Goal: Information Seeking & Learning: Learn about a topic

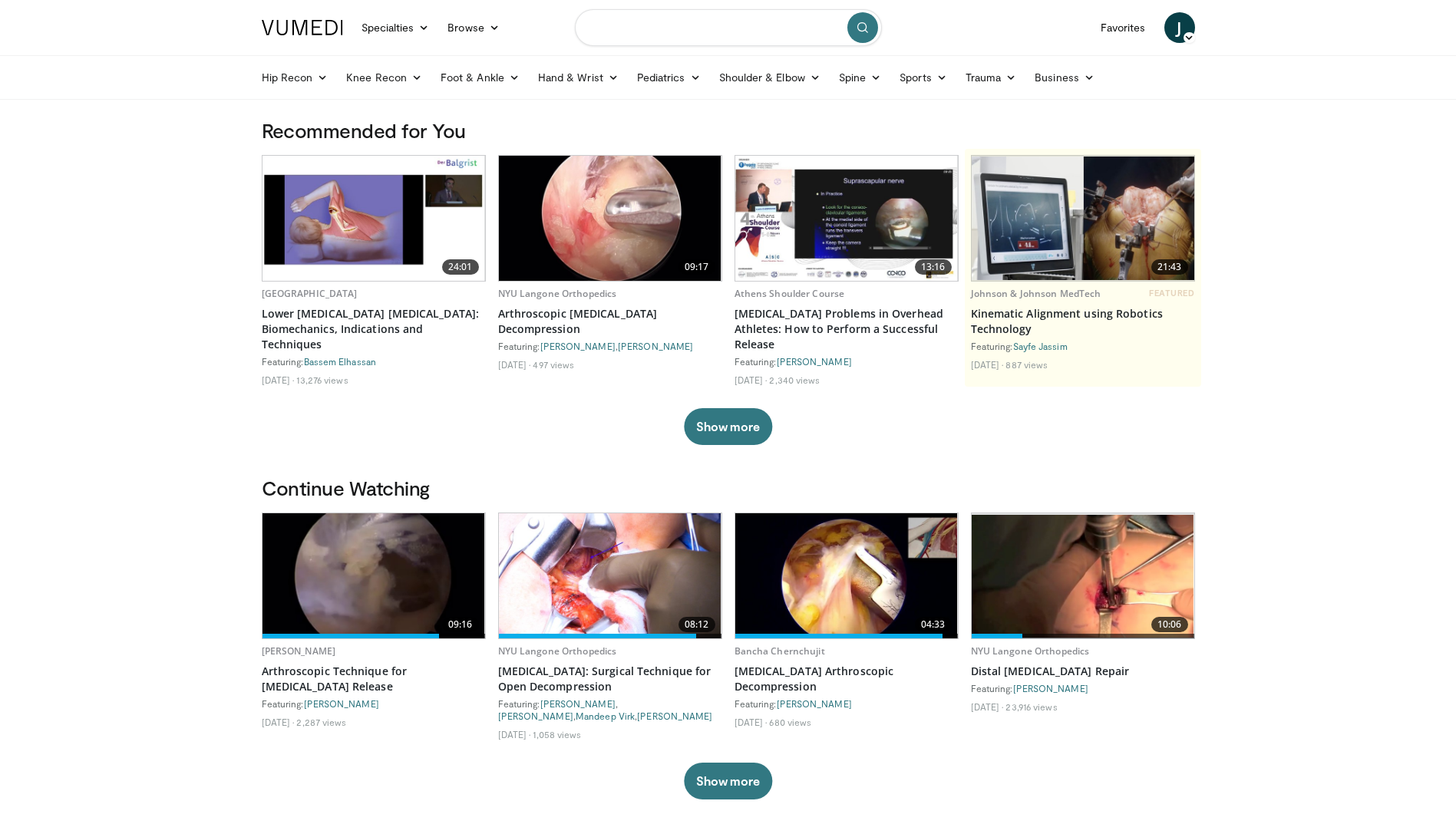
click at [728, 37] on input "Search topics, interventions" at bounding box center [728, 27] width 307 height 37
type input "**********"
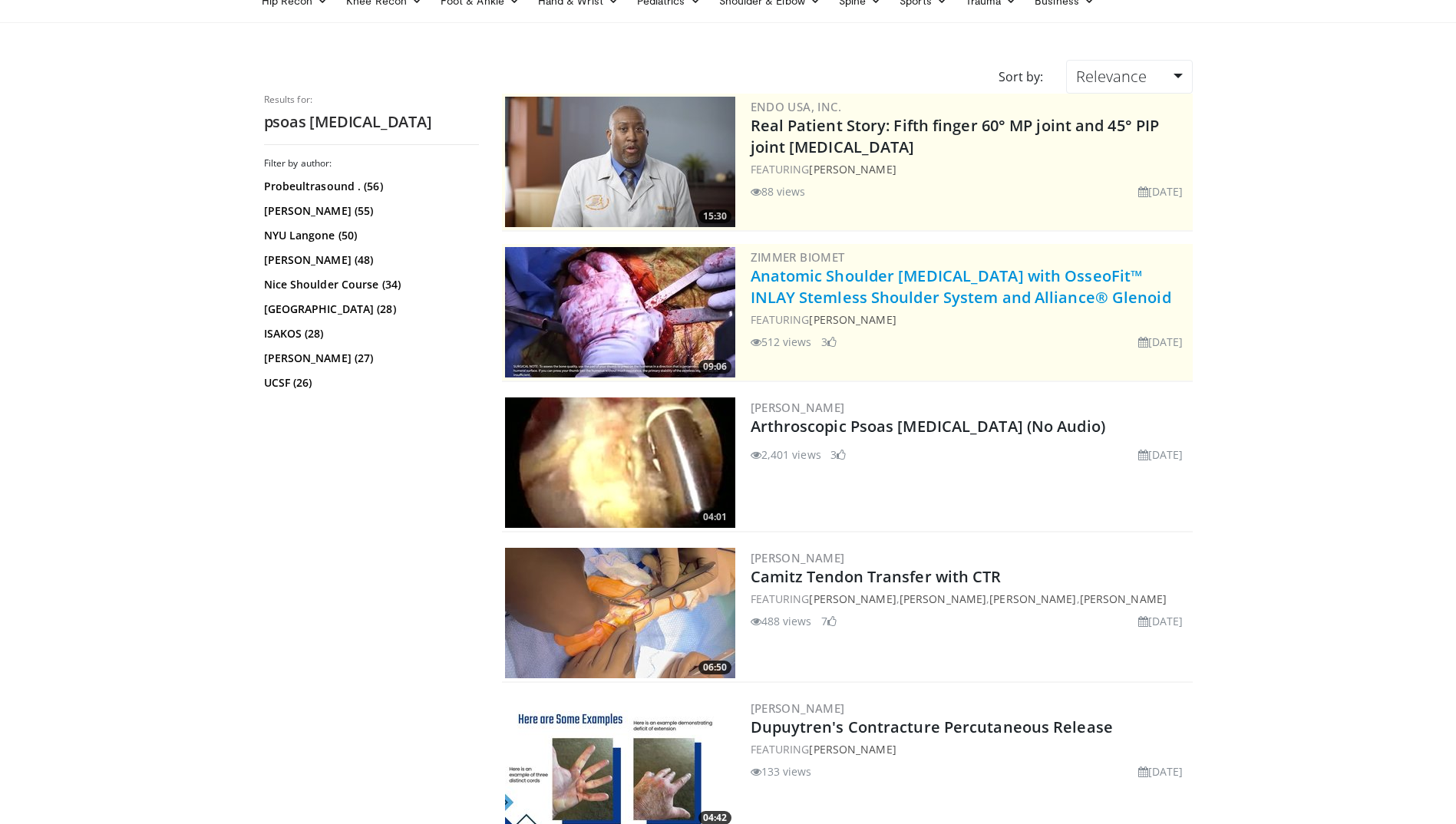
scroll to position [153, 0]
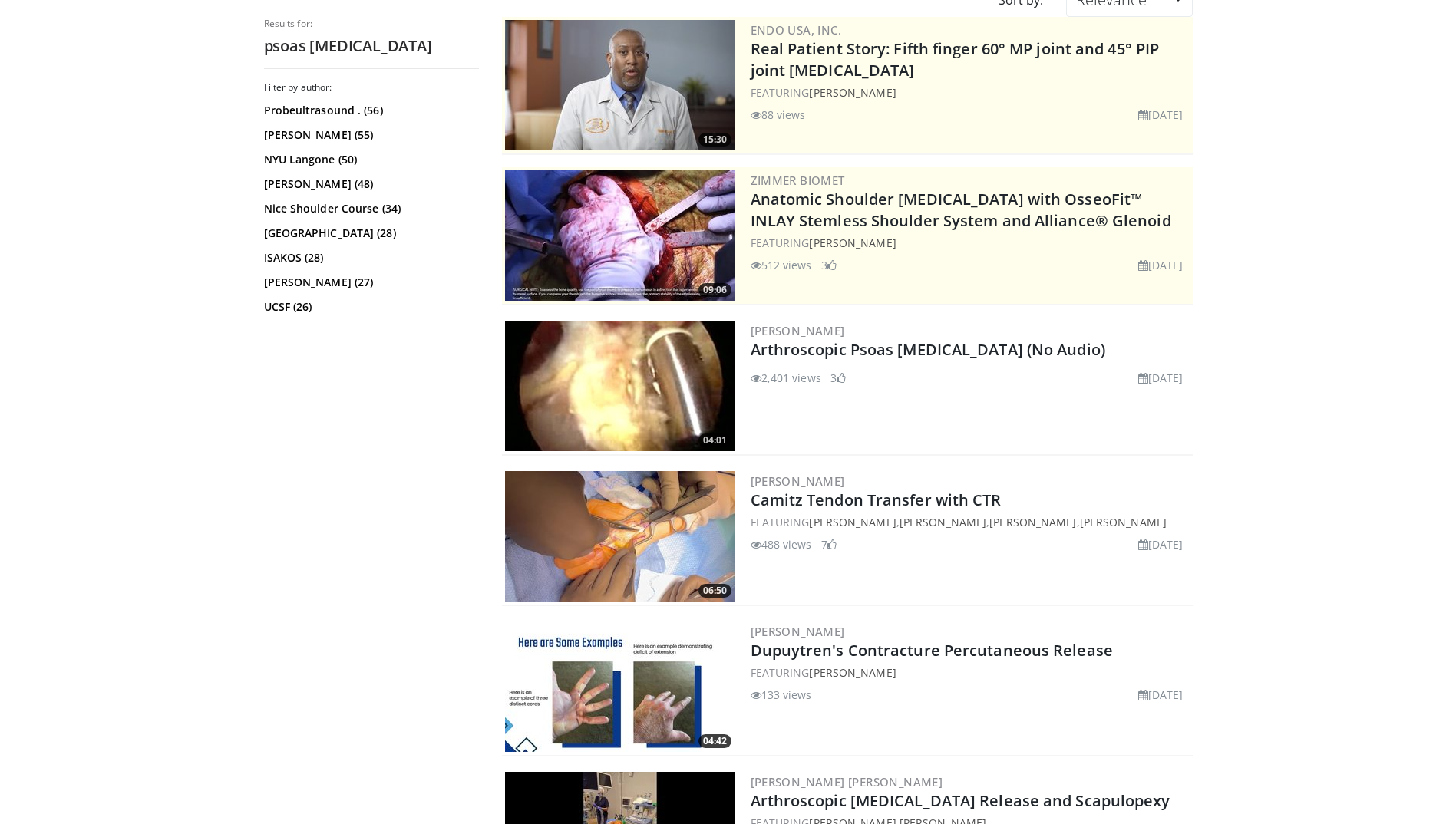
click at [644, 355] on img at bounding box center [620, 386] width 230 height 130
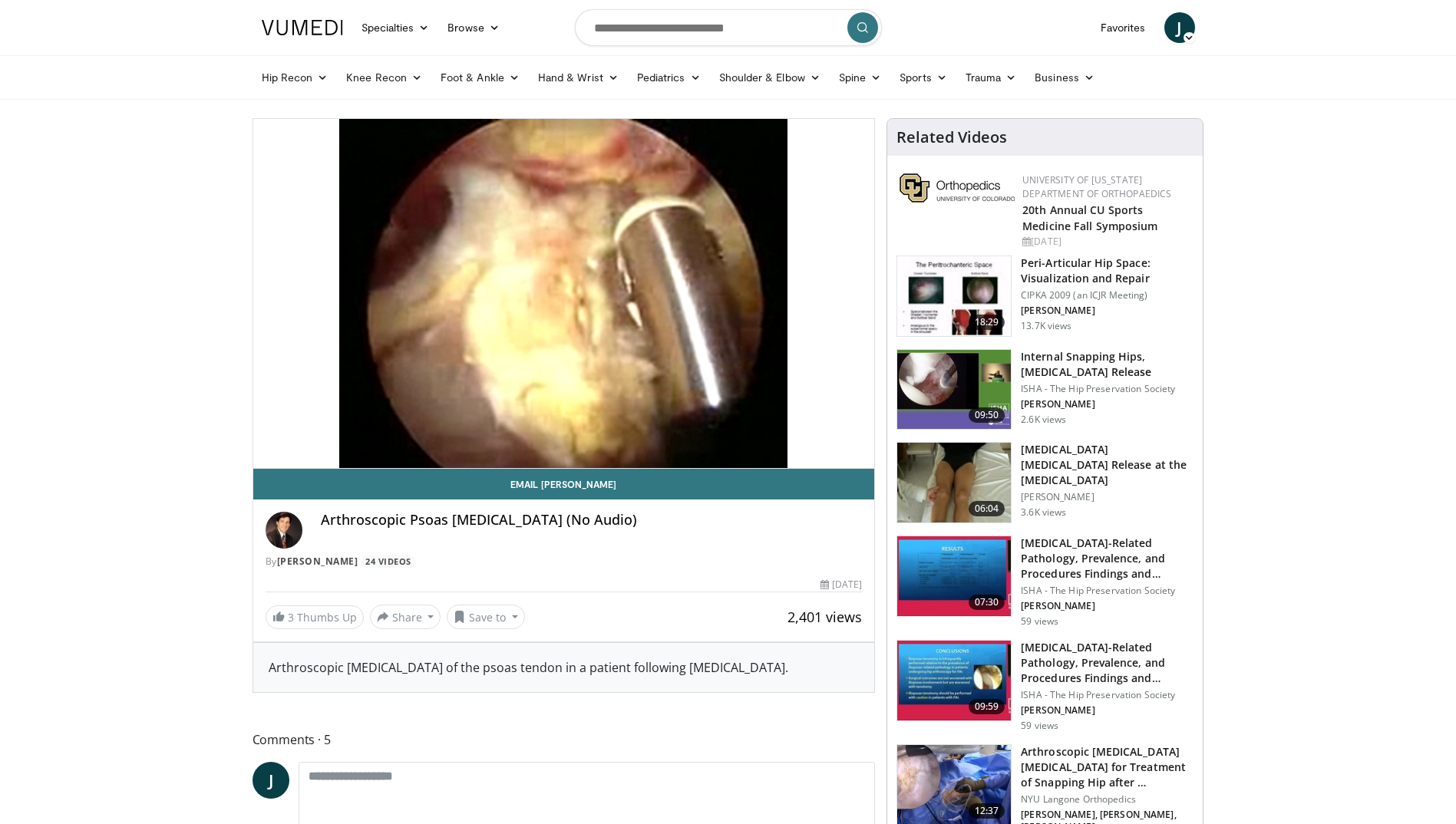
click at [939, 386] on img at bounding box center [954, 390] width 114 height 80
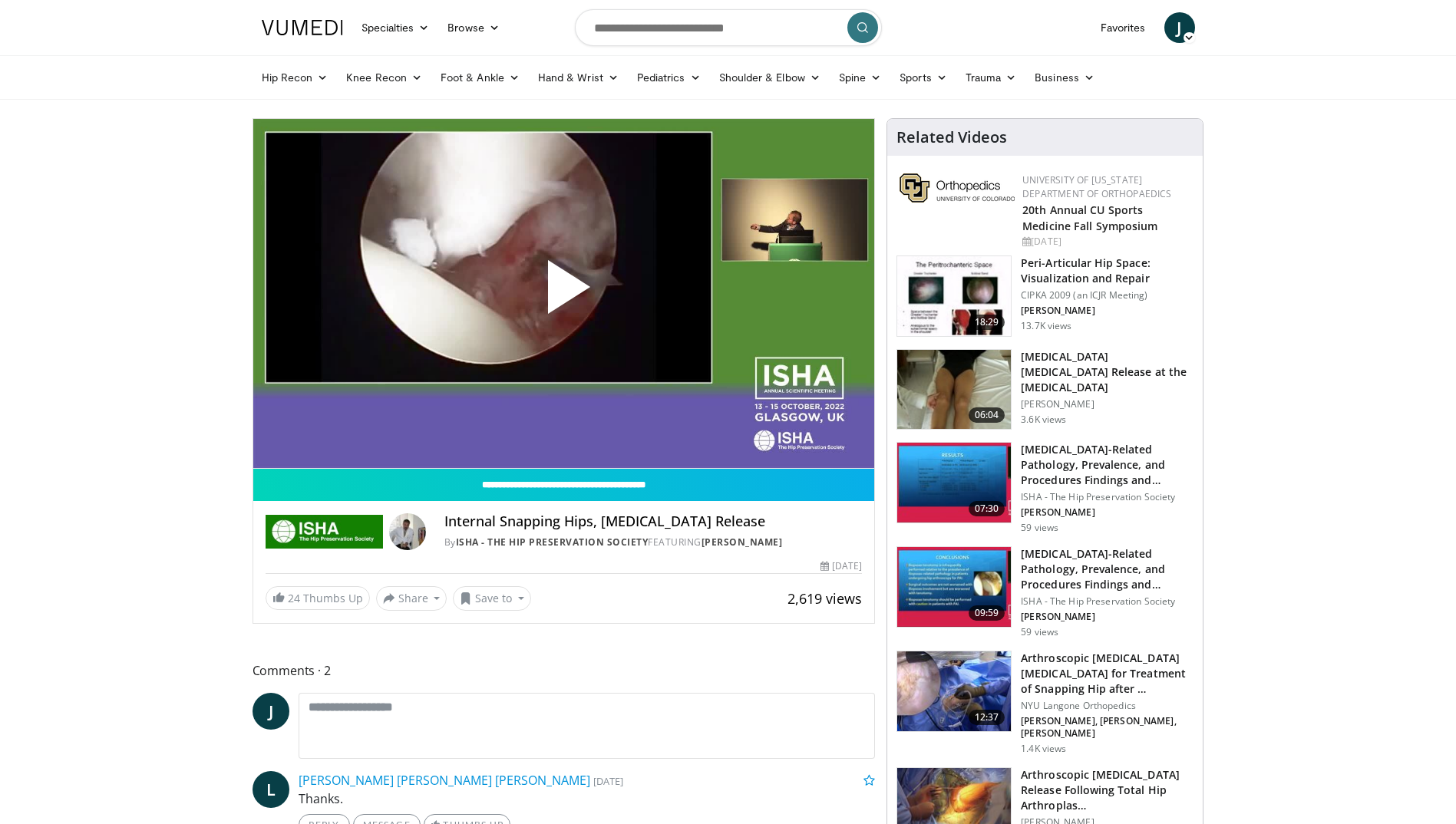
click at [563, 293] on span "Video Player" at bounding box center [563, 293] width 0 height 0
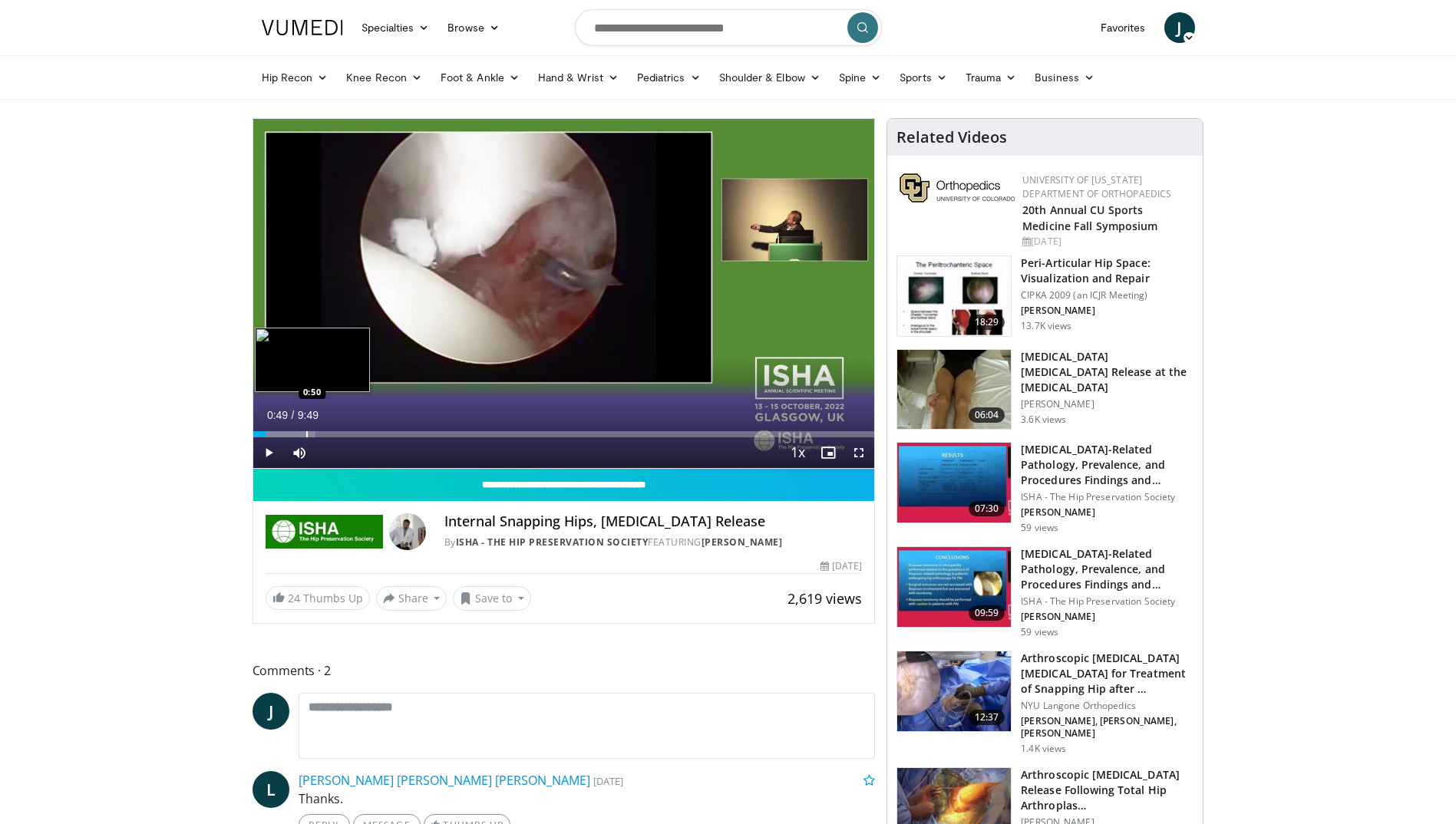
click at [306, 434] on div "Progress Bar" at bounding box center [307, 434] width 2 height 6
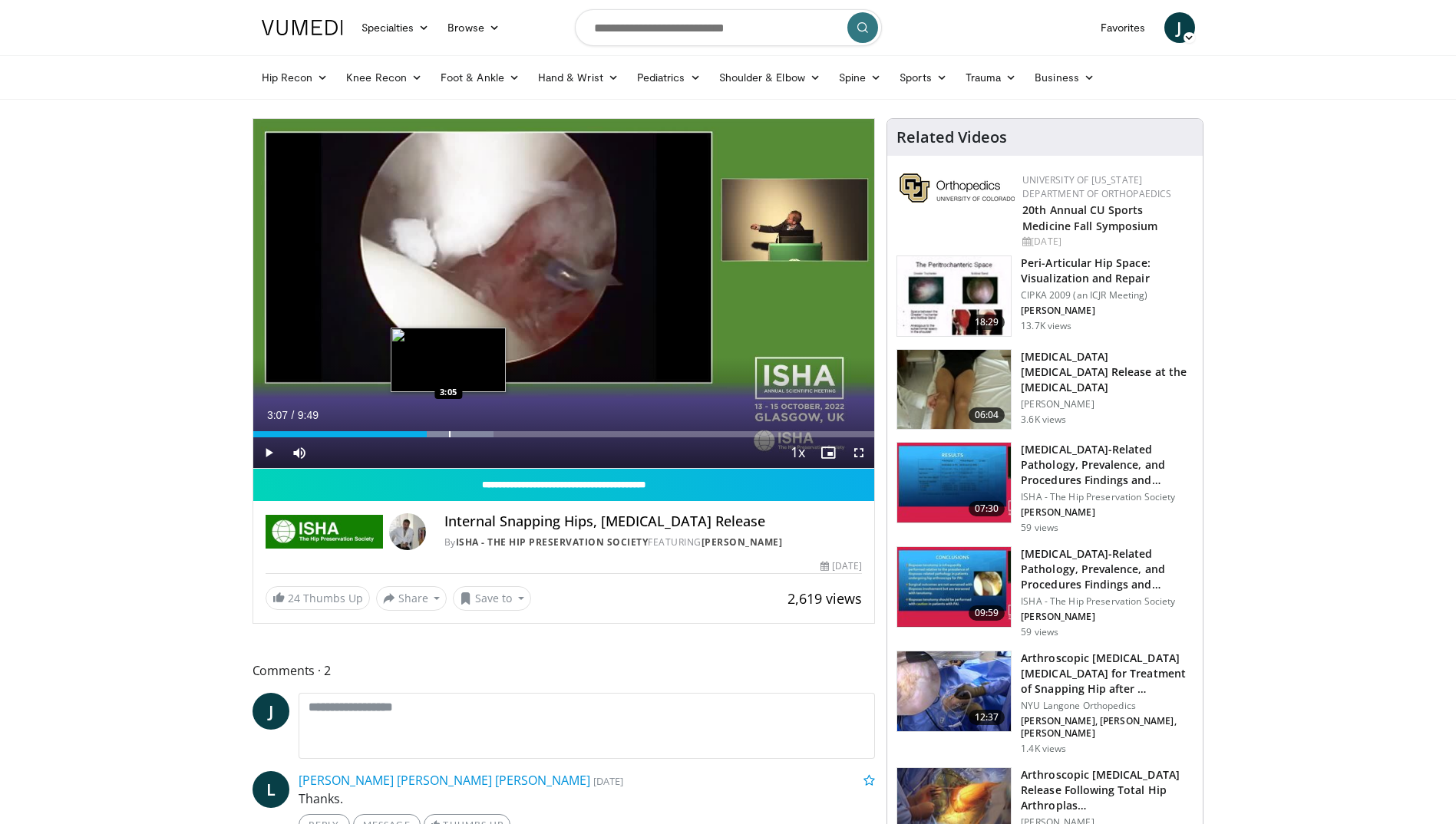
click at [449, 434] on div "Progress Bar" at bounding box center [450, 434] width 2 height 6
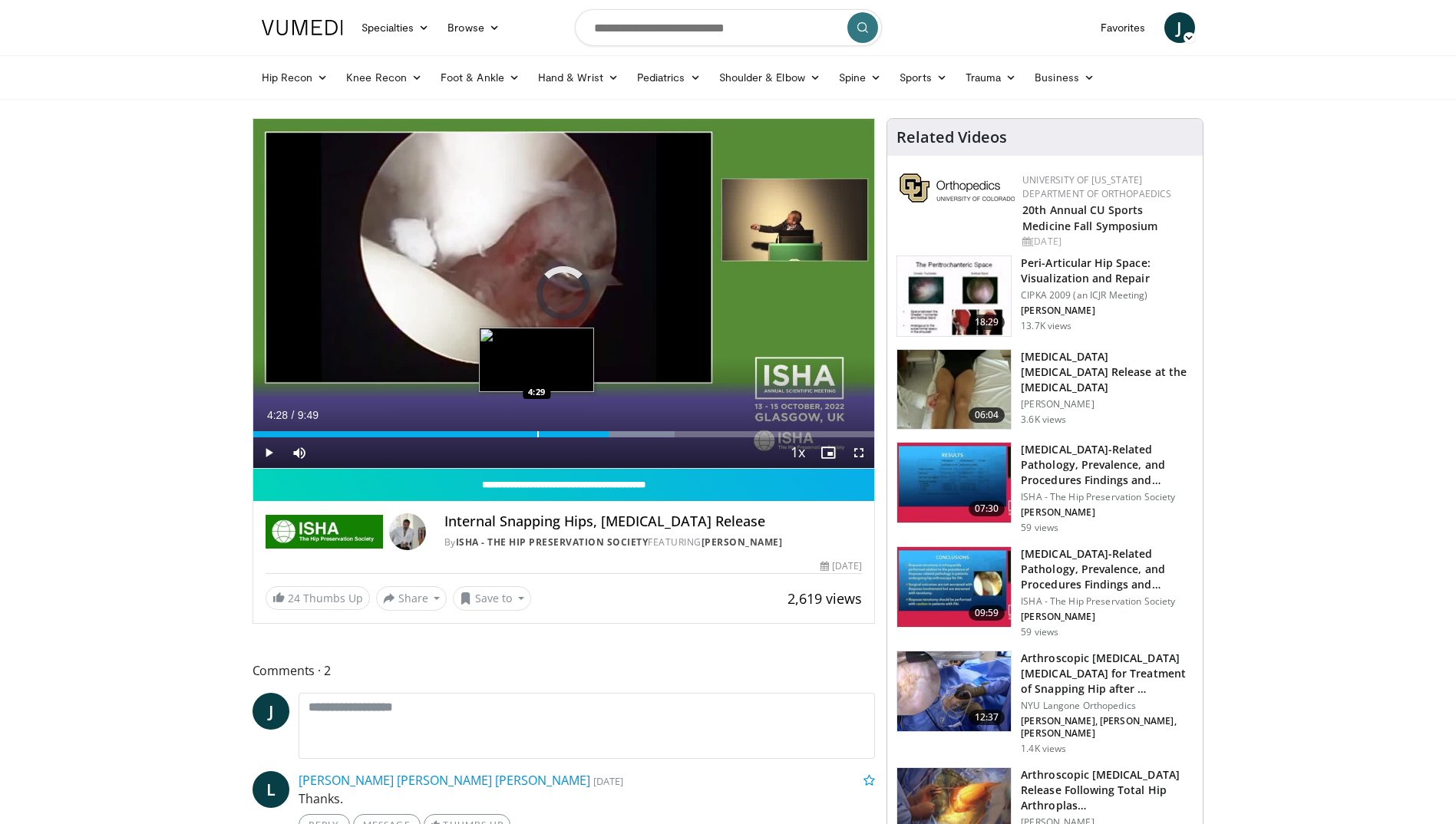
click at [537, 435] on div "Progress Bar" at bounding box center [538, 434] width 2 height 6
click at [495, 432] on div "Progress Bar" at bounding box center [496, 434] width 2 height 6
click at [275, 450] on span "Video Player" at bounding box center [268, 452] width 30 height 30
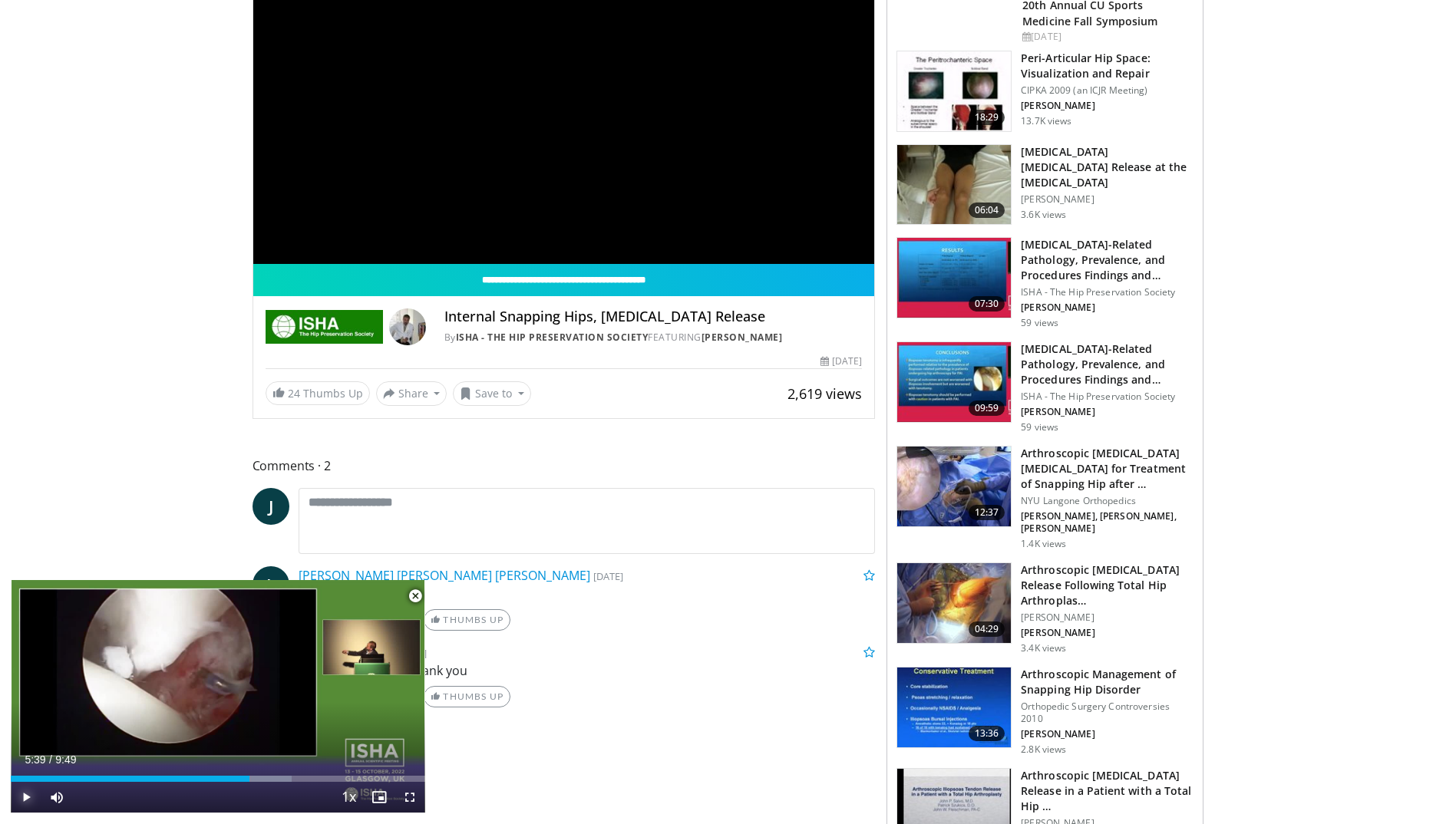
scroll to position [230, 0]
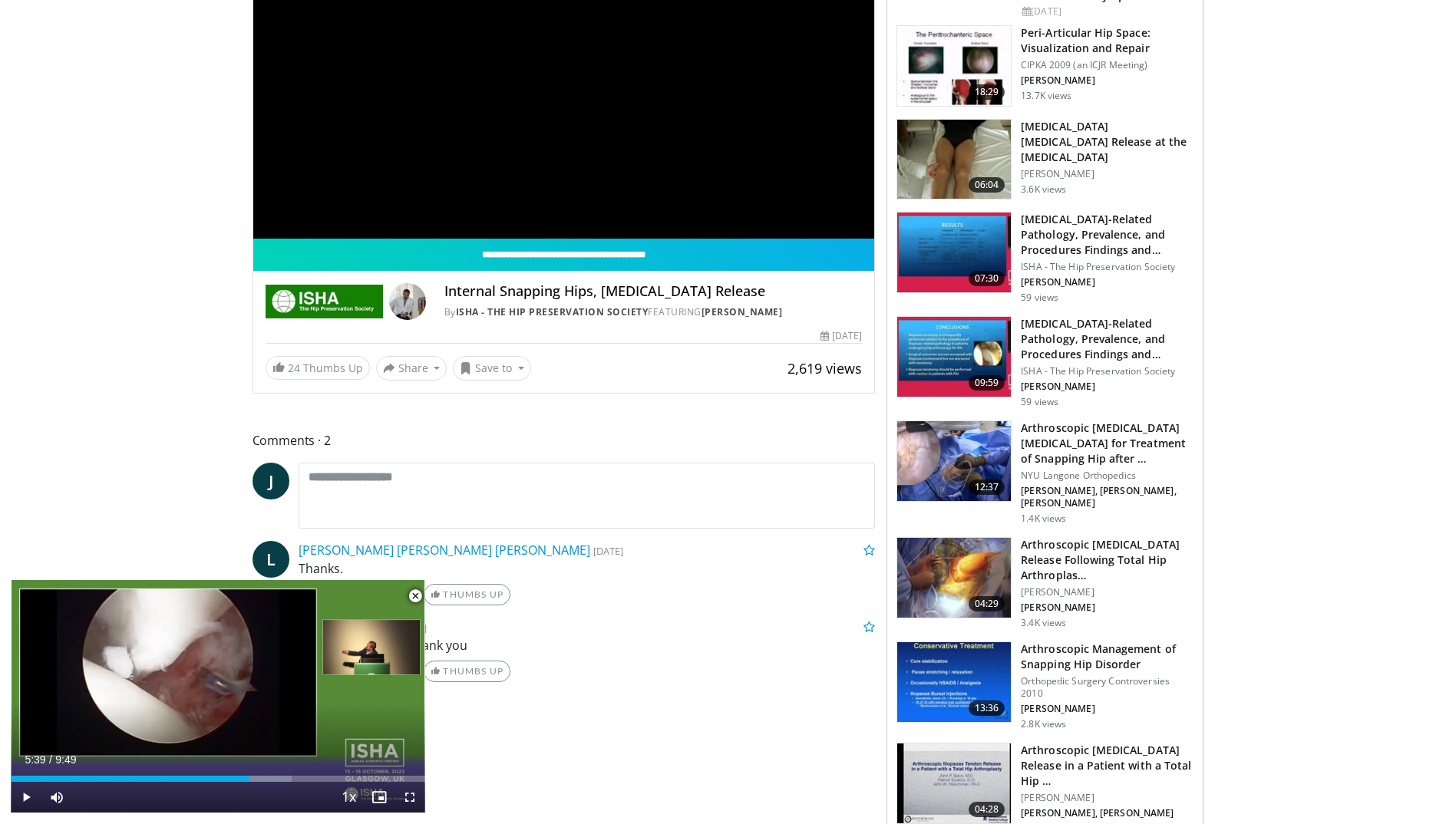
click at [958, 447] on img at bounding box center [954, 460] width 114 height 80
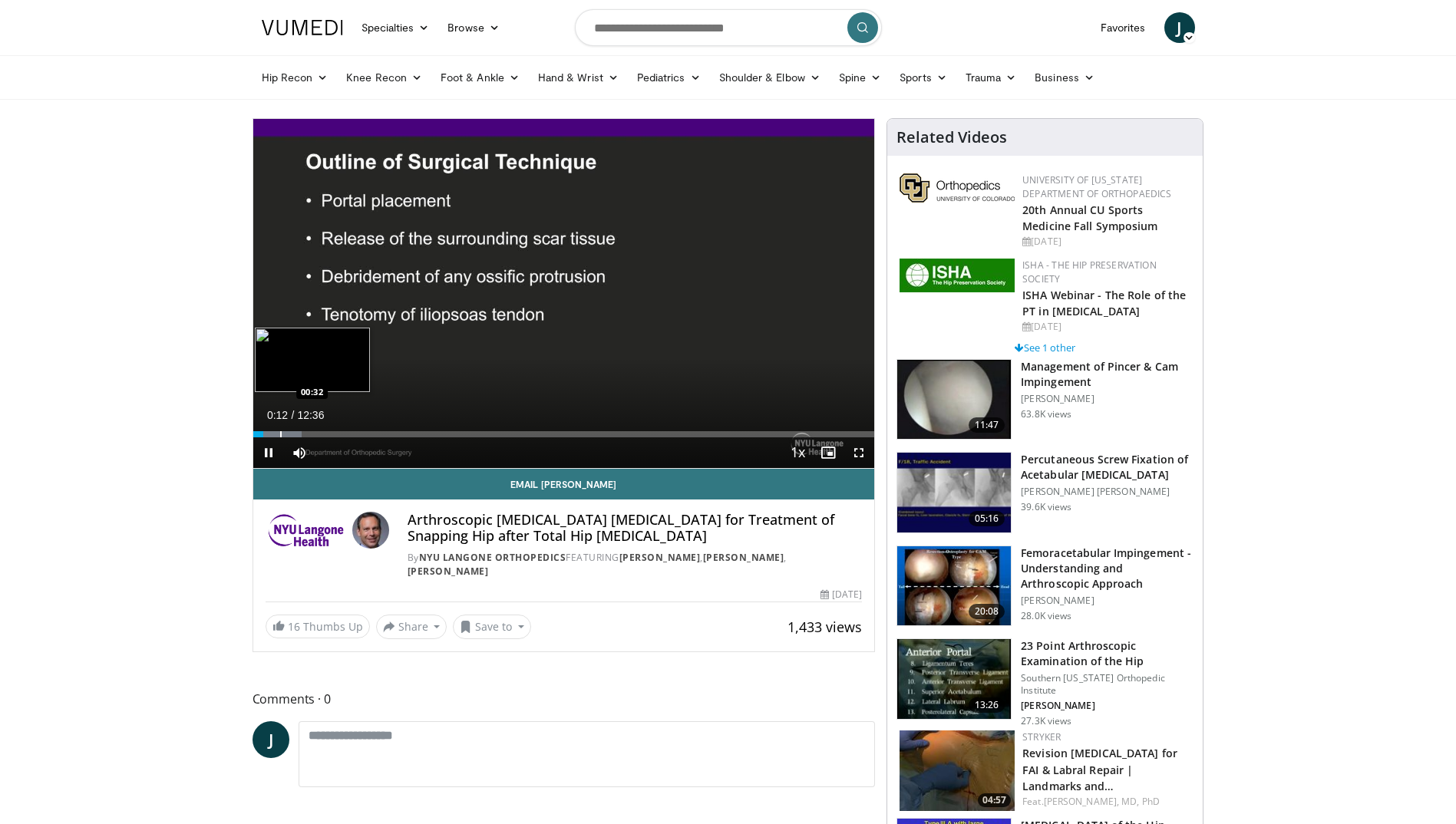
click at [280, 428] on div "Loaded : 7.86% 00:12 00:32" at bounding box center [564, 430] width 622 height 15
click at [301, 435] on div "Progress Bar" at bounding box center [302, 434] width 2 height 6
click at [325, 435] on div "Progress Bar" at bounding box center [325, 434] width 2 height 6
click at [309, 430] on div "Loaded : 19.84% 01:30 01:09" at bounding box center [564, 430] width 622 height 15
click at [374, 432] on div "Progress Bar" at bounding box center [375, 434] width 2 height 6
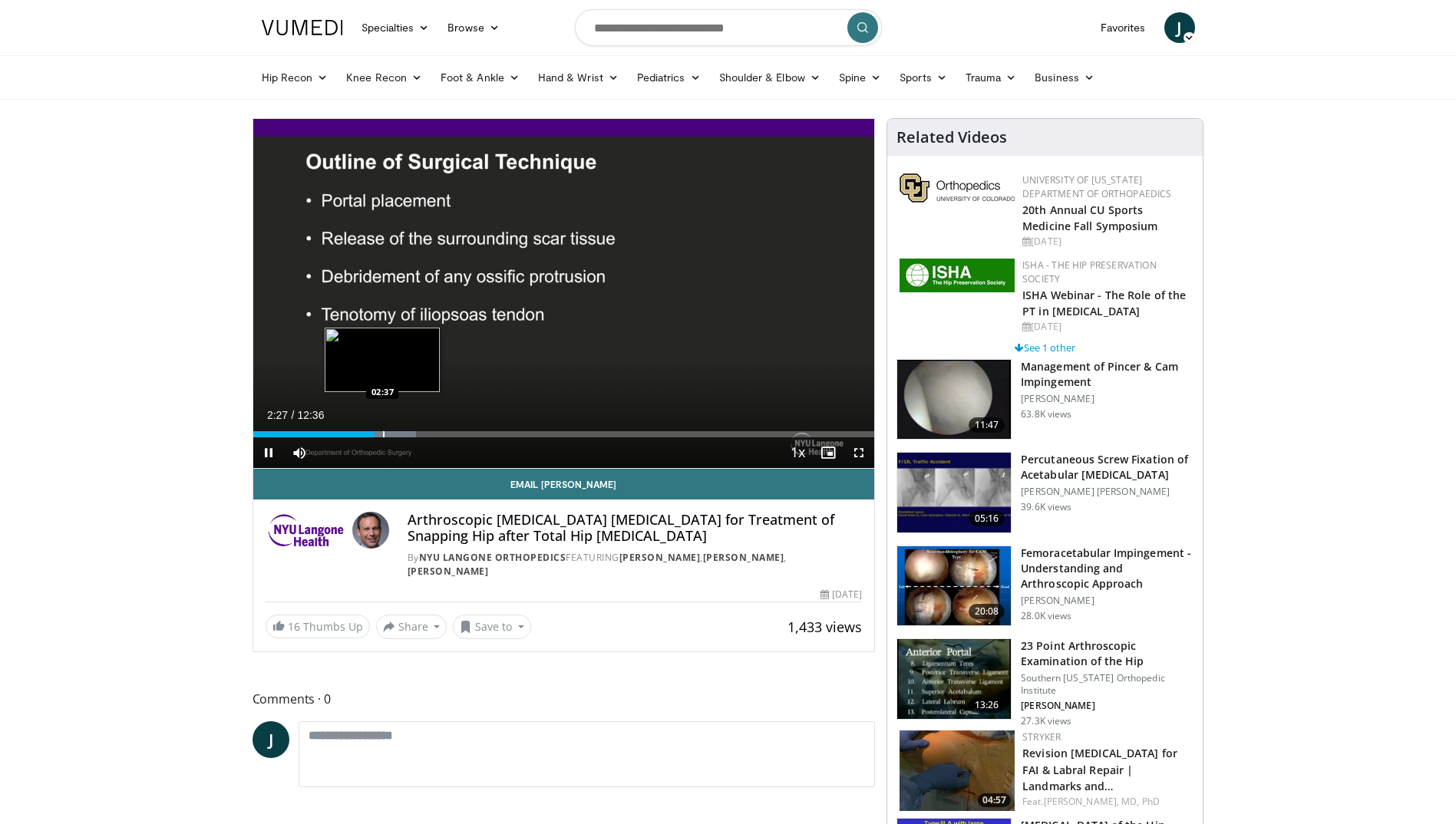
click at [383, 434] on div "Progress Bar" at bounding box center [384, 434] width 2 height 6
click at [398, 434] on div "Progress Bar" at bounding box center [399, 434] width 2 height 6
click at [416, 436] on div "Progress Bar" at bounding box center [417, 434] width 2 height 6
click at [438, 435] on div "Progress Bar" at bounding box center [439, 434] width 2 height 6
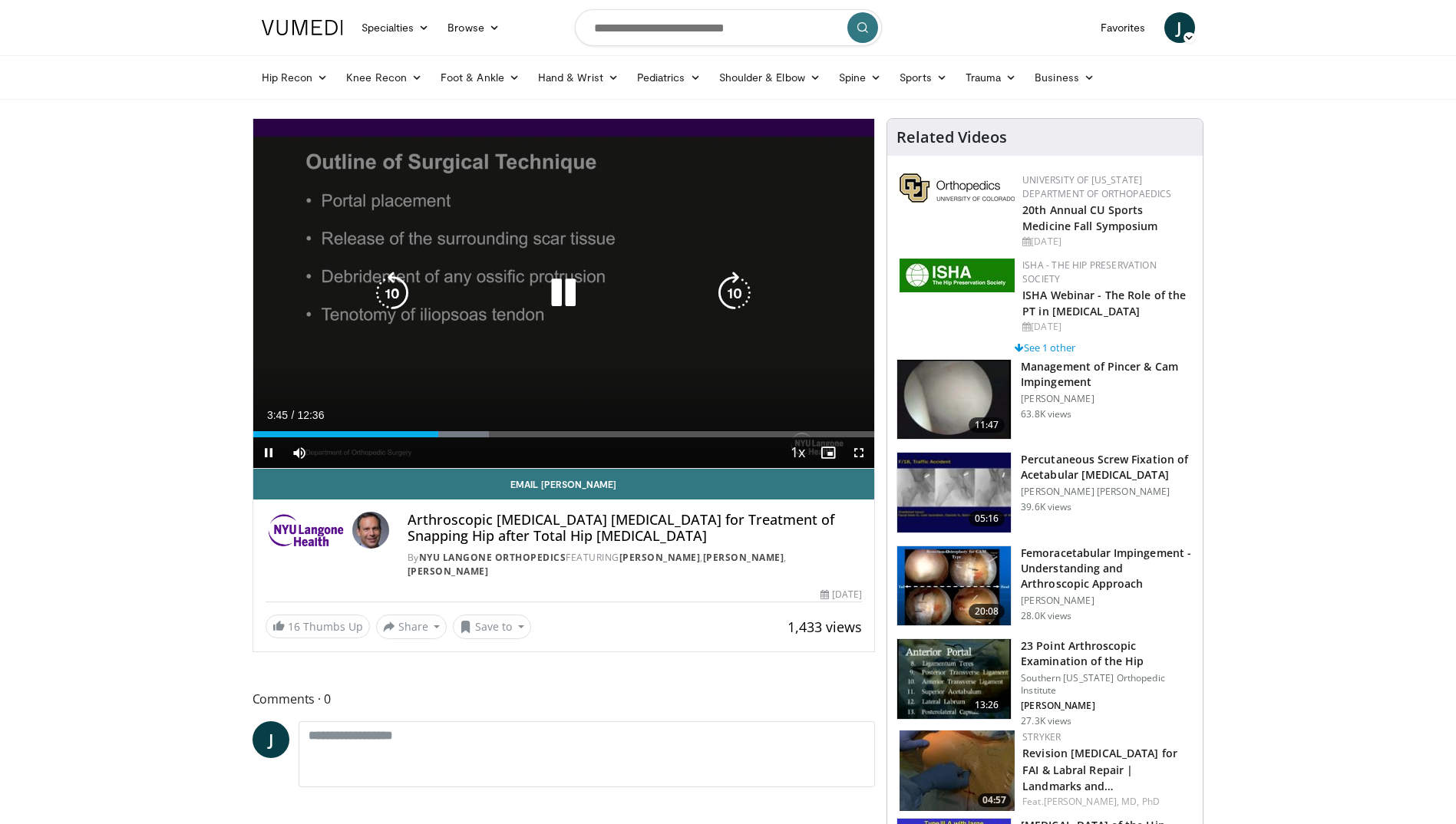
click at [449, 435] on div "Loaded : 38.01% 03:45 03:47" at bounding box center [564, 434] width 622 height 6
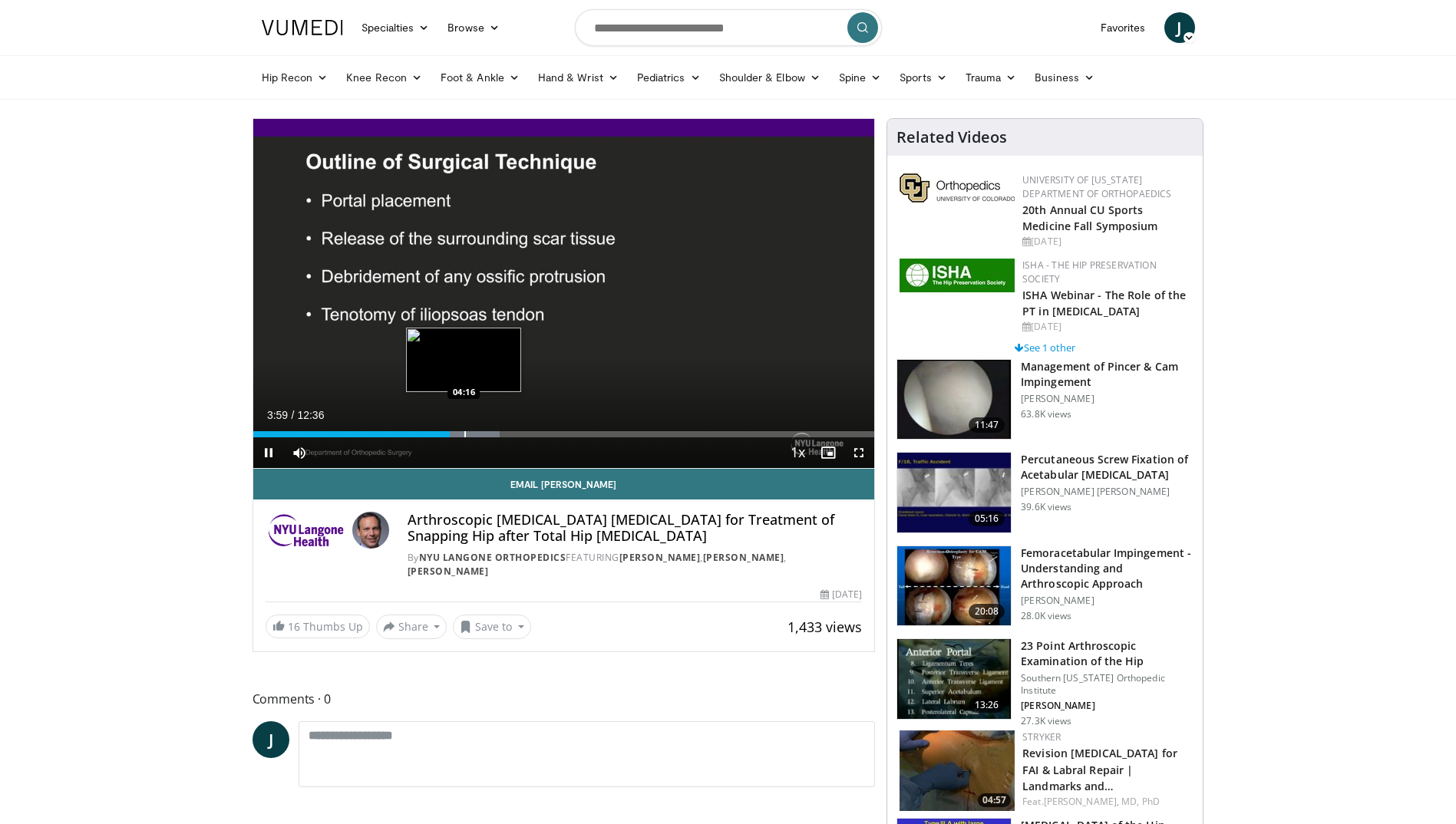
click at [464, 435] on div "Progress Bar" at bounding box center [465, 434] width 2 height 6
click at [487, 434] on div "Progress Bar" at bounding box center [488, 434] width 2 height 6
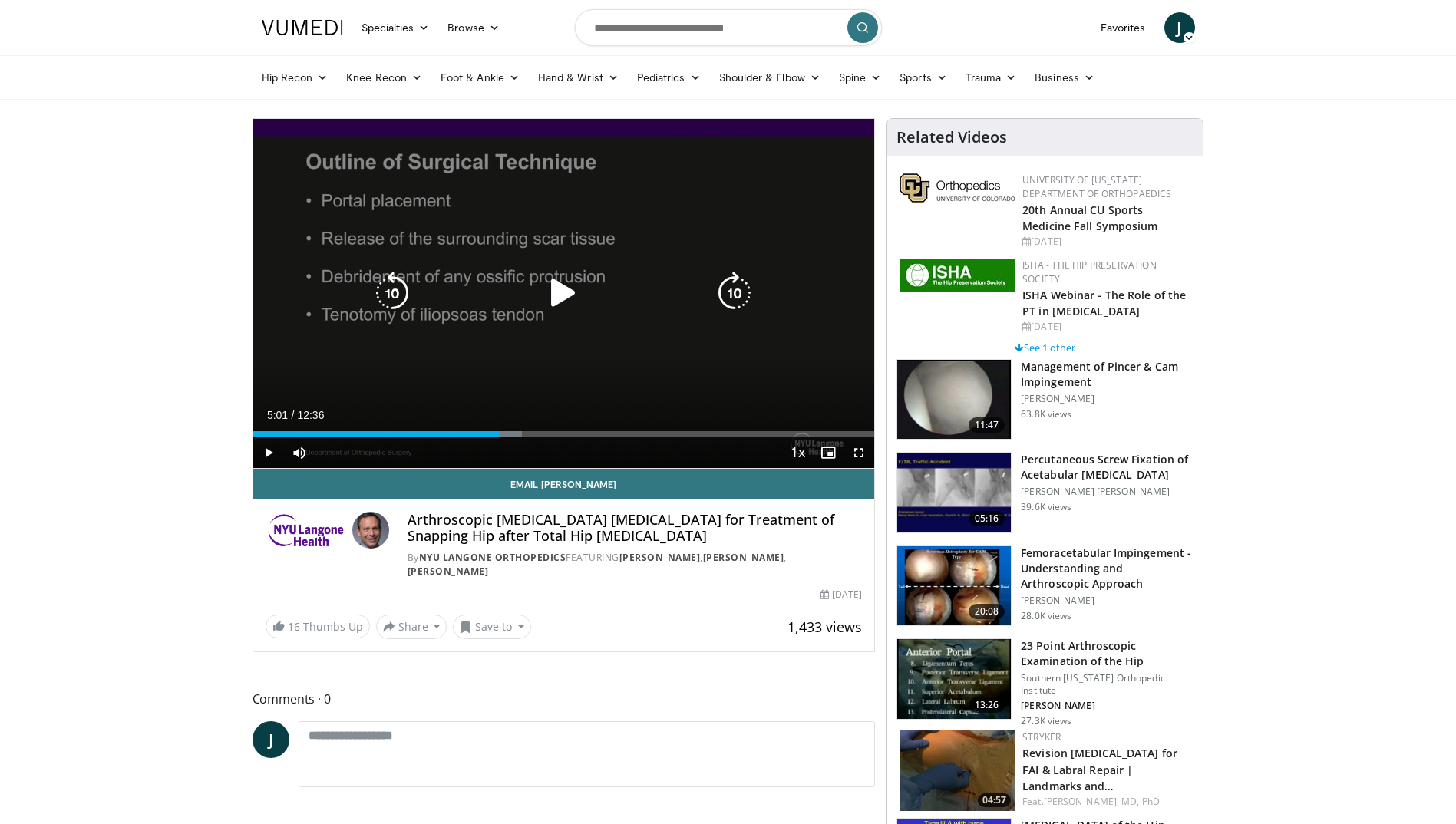
click at [502, 434] on div "Progress Bar" at bounding box center [492, 434] width 58 height 6
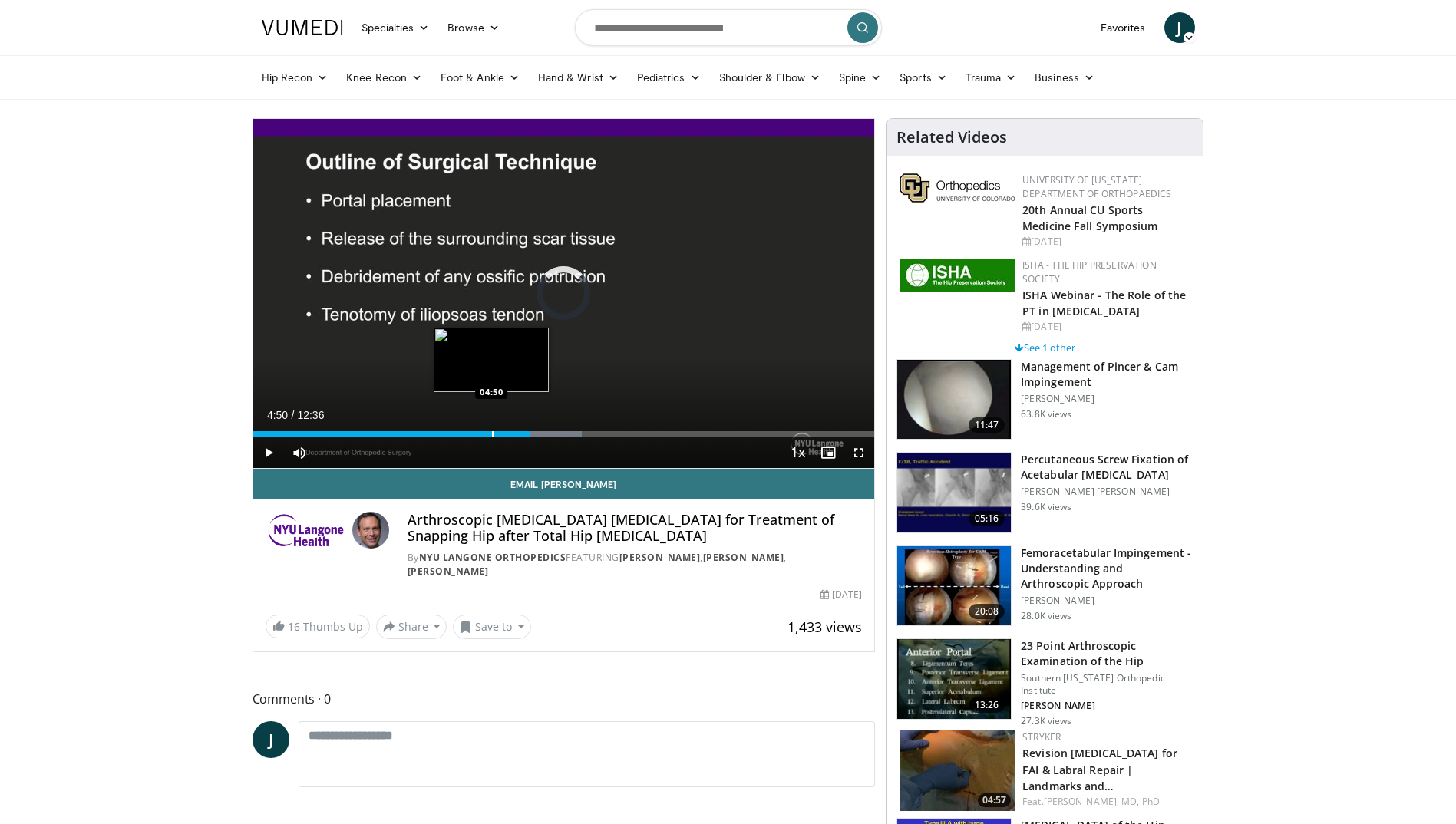
click at [491, 434] on div "Progress Bar" at bounding box center [492, 434] width 2 height 6
click at [511, 435] on div "Loaded : 0.00% 05:15 05:14" at bounding box center [564, 434] width 622 height 6
click at [269, 449] on span "Video Player" at bounding box center [268, 452] width 30 height 30
